Goal: Use online tool/utility: Utilize a website feature to perform a specific function

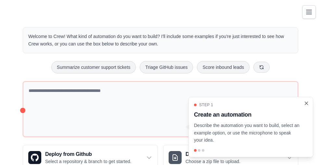
click at [308, 104] on icon "Close walkthrough" at bounding box center [306, 103] width 6 height 6
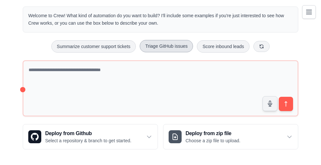
scroll to position [28, 0]
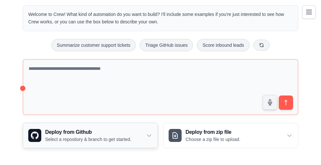
click at [152, 132] on icon at bounding box center [149, 135] width 6 height 6
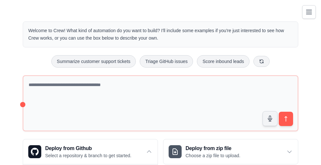
scroll to position [0, 0]
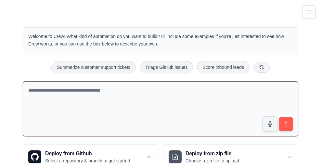
click at [123, 92] on textarea at bounding box center [161, 109] width 276 height 56
click at [120, 92] on textarea at bounding box center [161, 109] width 276 height 56
click at [0, 0] on link "Crew Studio" at bounding box center [0, 0] width 0 height 0
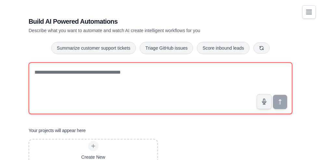
click at [110, 81] on textarea at bounding box center [161, 88] width 264 height 52
